Goal: Information Seeking & Learning: Check status

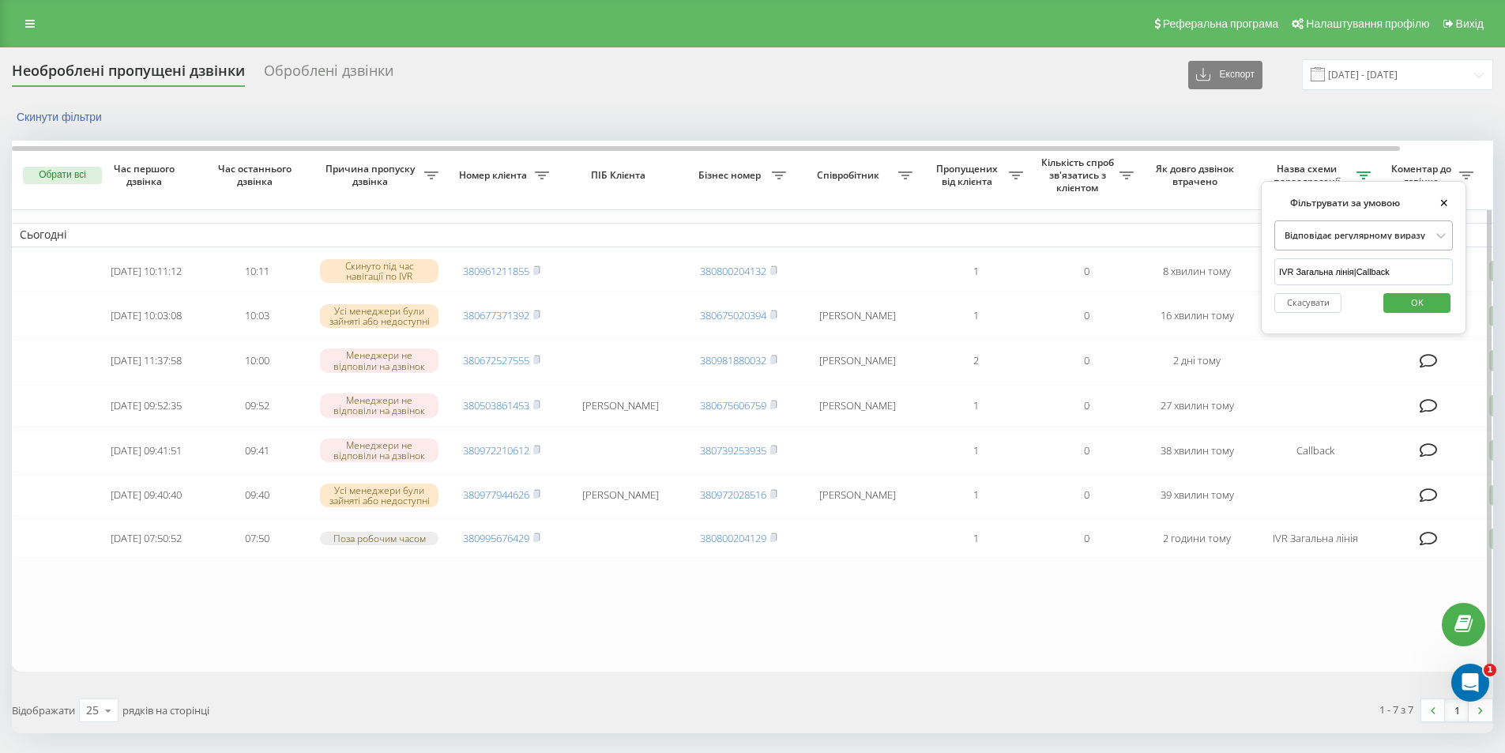
click at [1370, 235] on div at bounding box center [1355, 234] width 152 height 15
click at [1358, 319] on div "Відповідає регулярному виразу" at bounding box center [1363, 308] width 177 height 22
click at [1357, 272] on input "IVR Загальна лінія|Callback" at bounding box center [1363, 272] width 179 height 28
click at [1435, 306] on span "OK" at bounding box center [1417, 302] width 44 height 24
click at [1362, 174] on icon at bounding box center [1363, 175] width 14 height 8
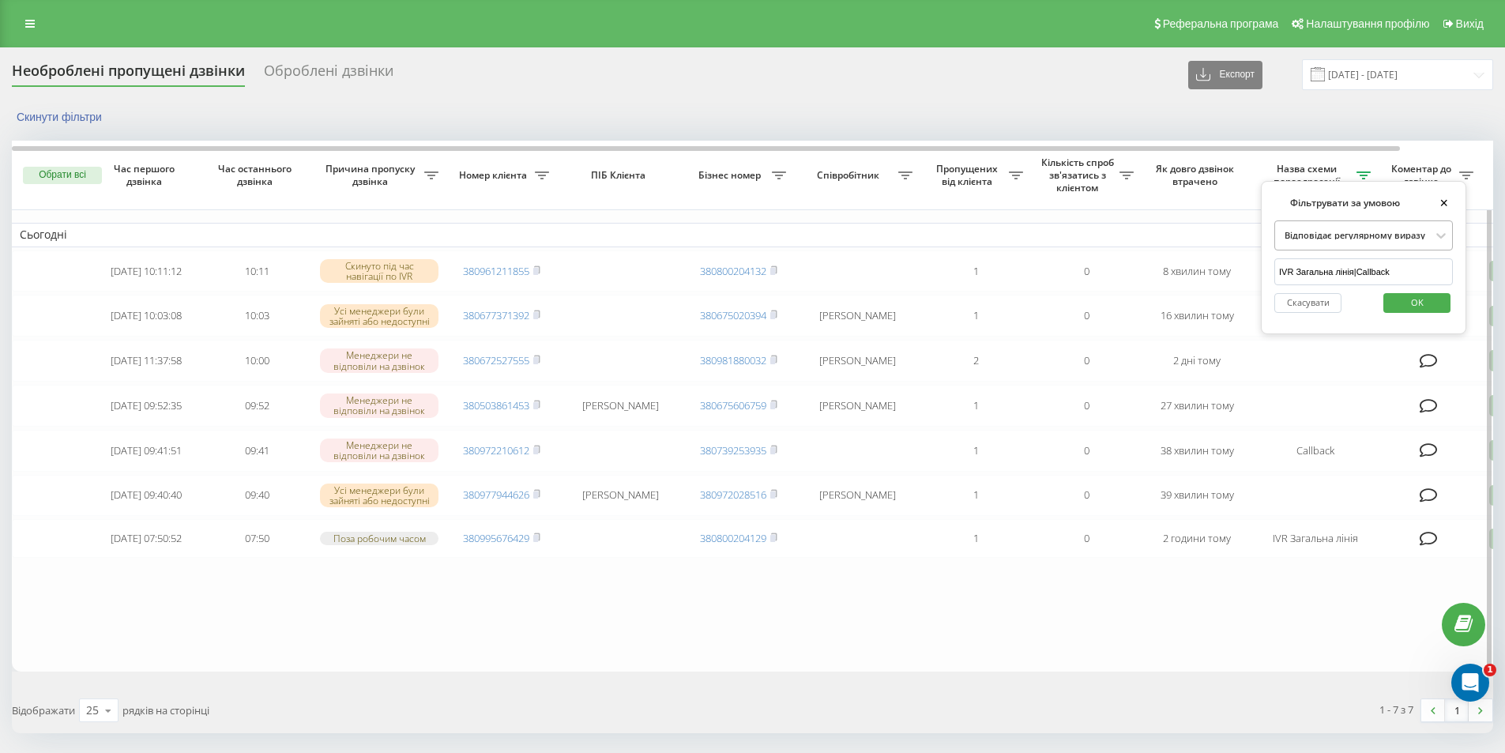
click at [1353, 237] on div at bounding box center [1355, 234] width 152 height 15
click at [1363, 312] on div "Відповідає регулярному виразу" at bounding box center [1363, 308] width 177 height 22
click at [1370, 270] on input "IVR Загальна лінія|Callback" at bounding box center [1363, 272] width 179 height 28
click at [1424, 276] on input "IVR Загальна лінія|Callback" at bounding box center [1363, 272] width 179 height 28
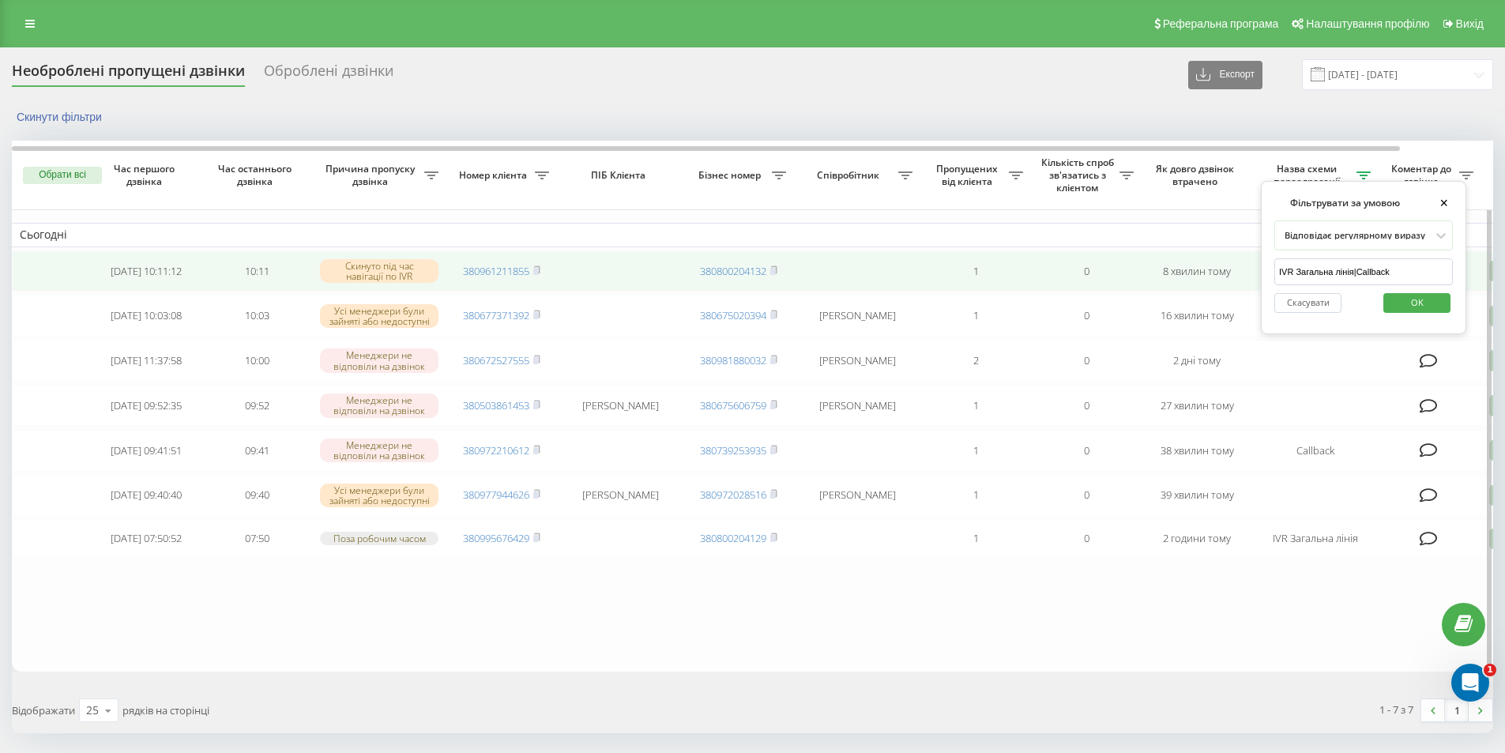
drag, startPoint x: 1378, startPoint y: 269, endPoint x: 1225, endPoint y: 269, distance: 153.2
click at [1227, 269] on div "Обрати всі Час першого дзвінка Час останнього дзвінка Причина пропуску дзвінка …" at bounding box center [752, 406] width 1481 height 531
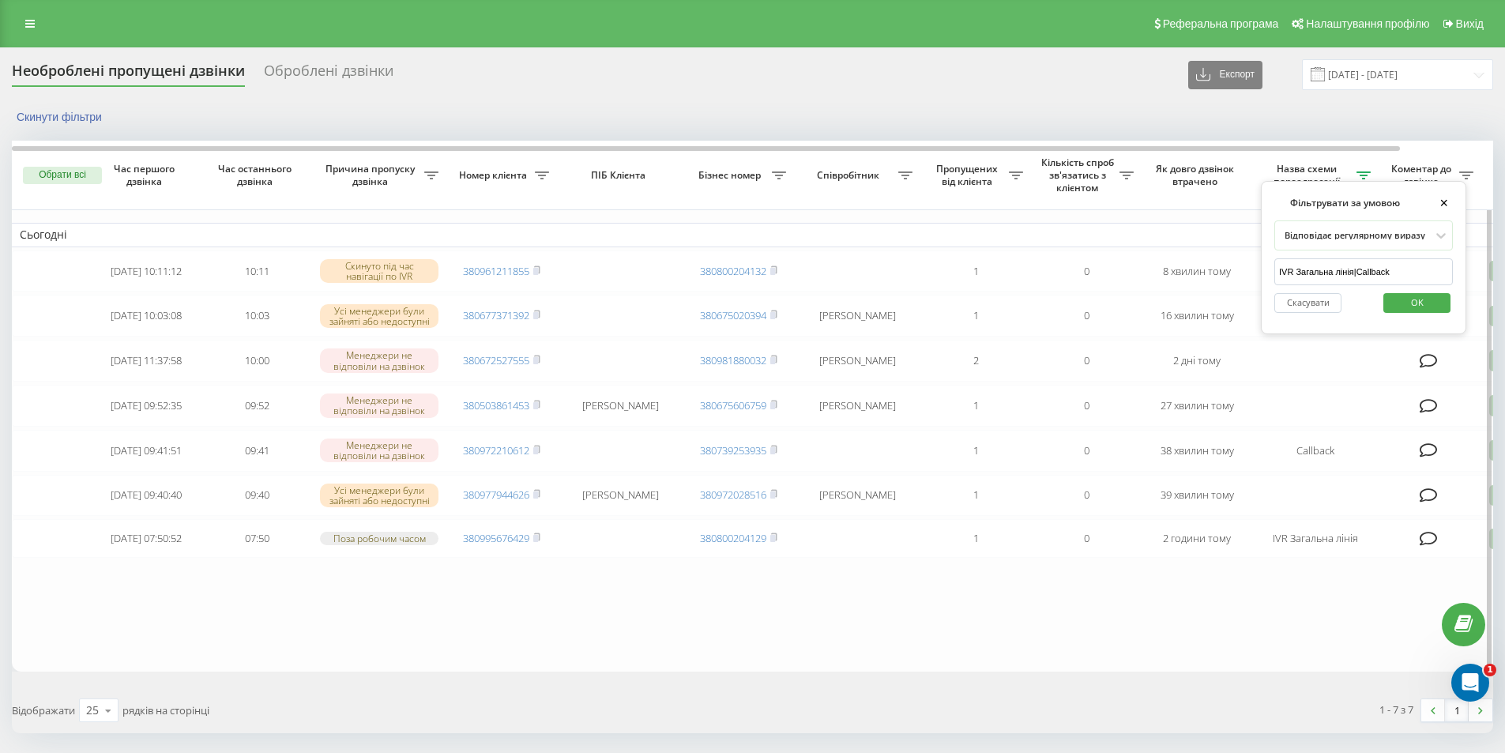
click at [1393, 299] on button "OK" at bounding box center [1416, 303] width 67 height 20
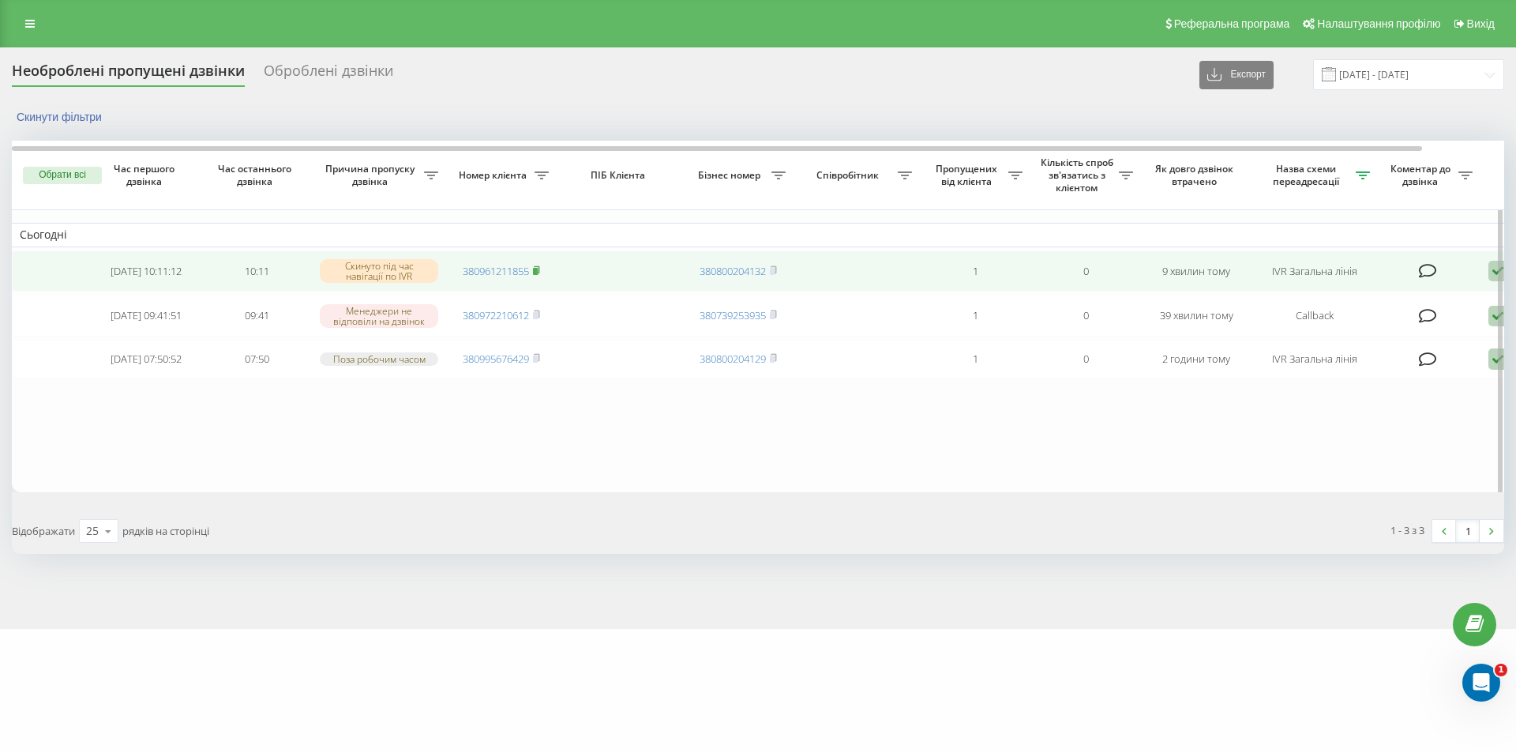
click at [539, 265] on span at bounding box center [536, 271] width 7 height 14
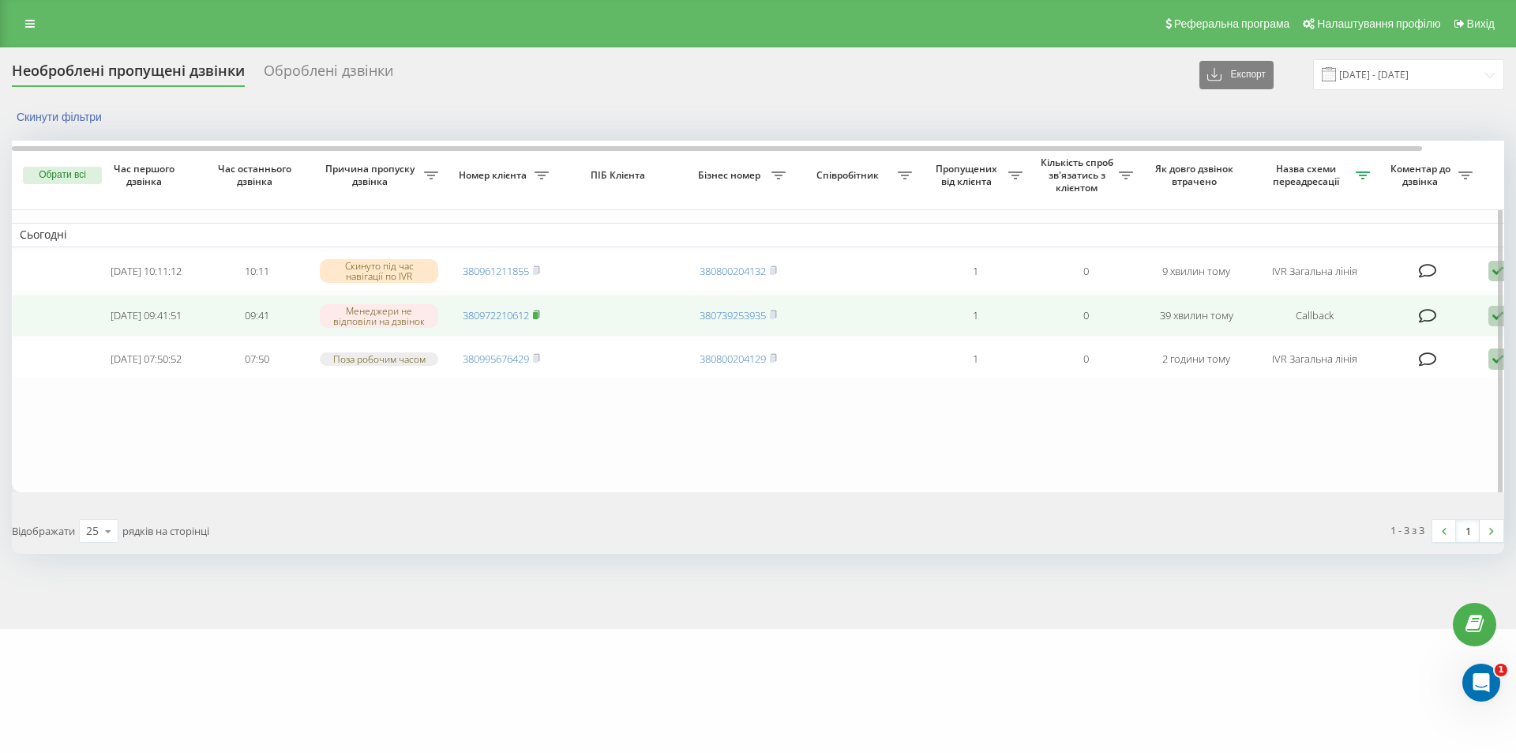
click at [540, 314] on icon at bounding box center [536, 314] width 7 height 9
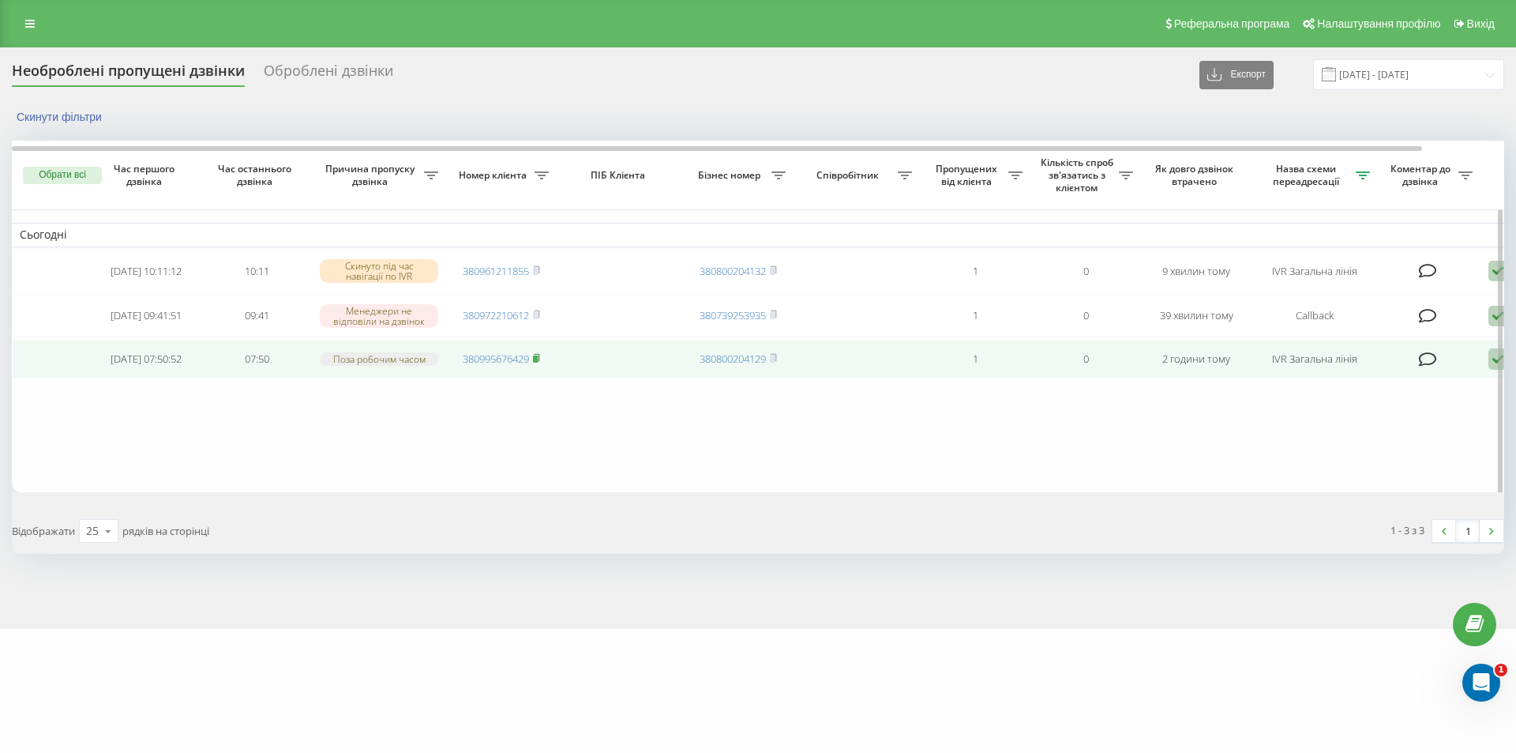
click at [540, 363] on icon at bounding box center [536, 357] width 7 height 9
